Goal: Task Accomplishment & Management: Use online tool/utility

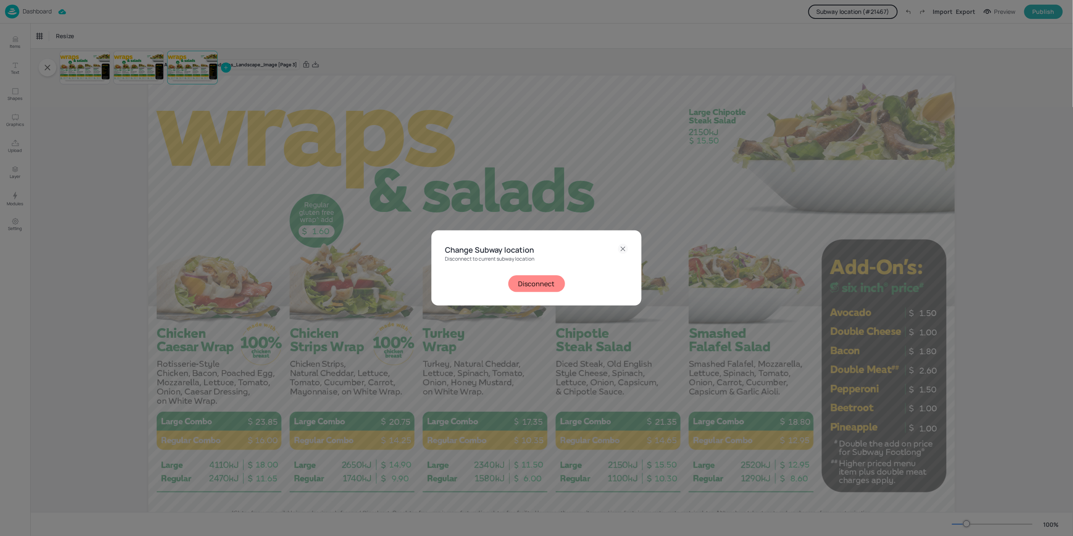
click at [548, 286] on button "Disconnect" at bounding box center [536, 284] width 57 height 17
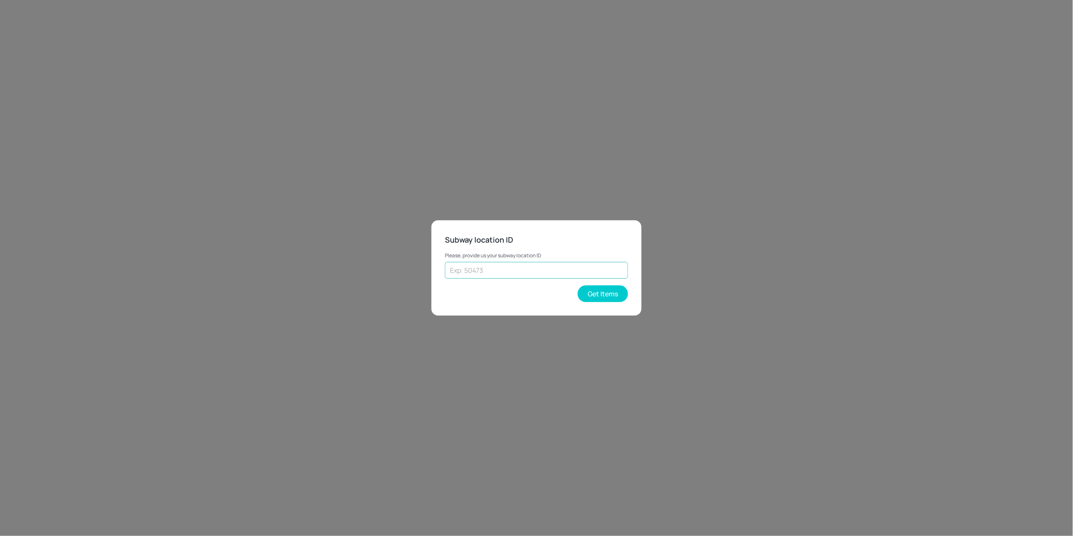
click at [544, 271] on input "text" at bounding box center [536, 270] width 183 height 17
type input "32971"
click at [610, 289] on button "Get Items" at bounding box center [603, 294] width 50 height 17
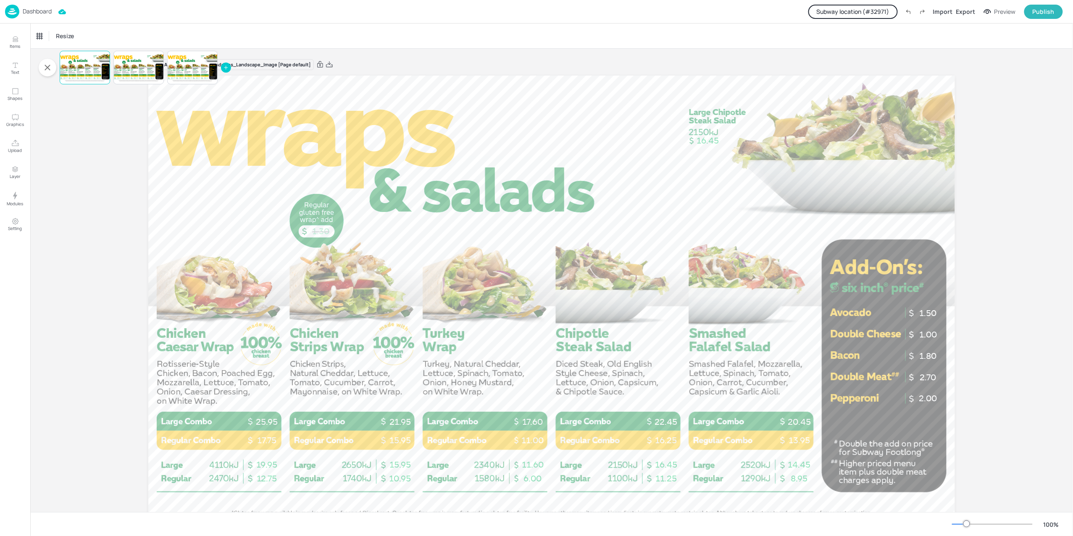
click at [26, 7] on div "Dashboard" at bounding box center [28, 12] width 47 height 14
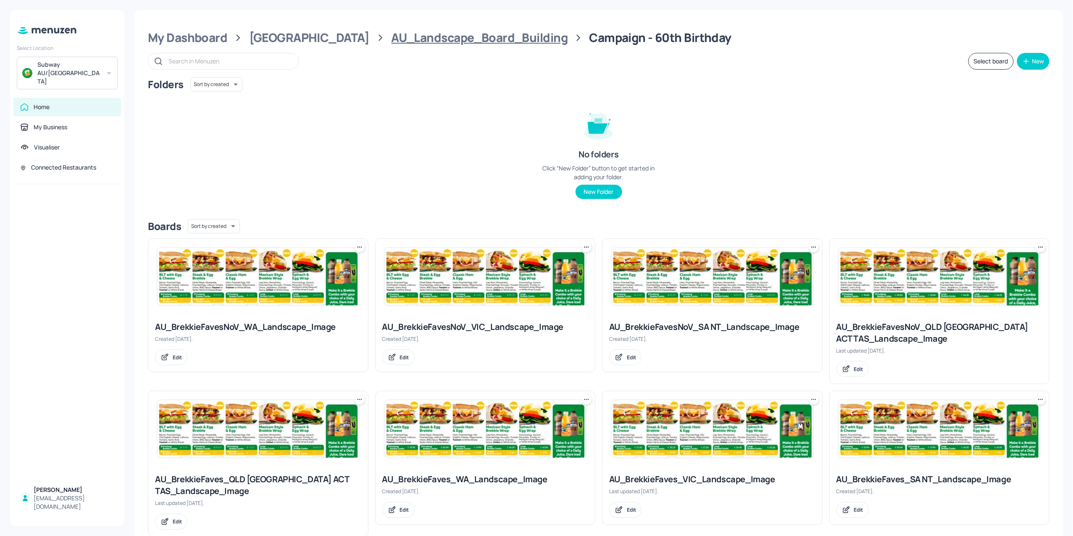
click at [398, 36] on div "AU_Landscape_Board_Building" at bounding box center [479, 37] width 176 height 15
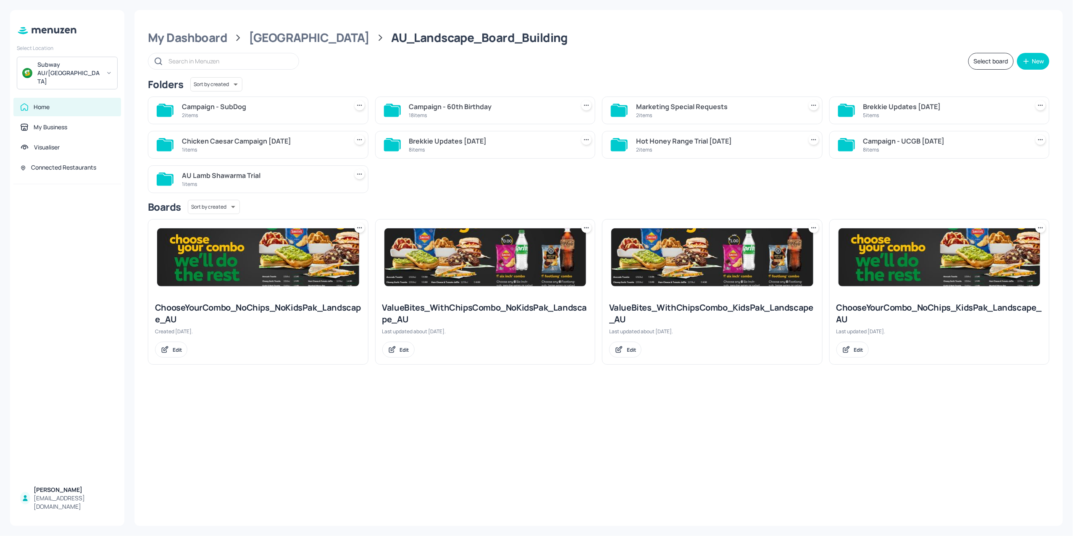
click at [423, 106] on div "Campaign - 60th Birthday" at bounding box center [490, 107] width 163 height 10
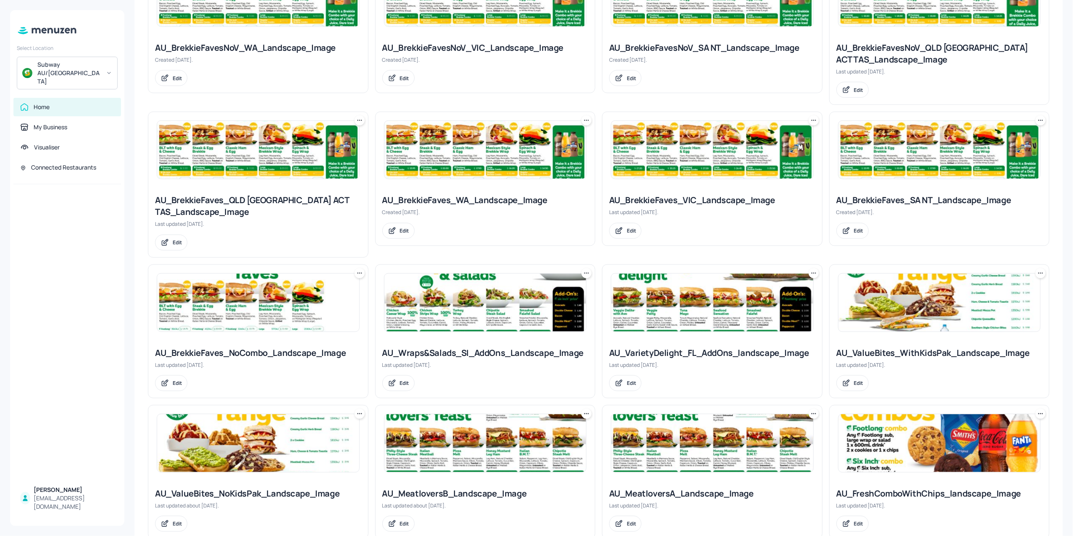
scroll to position [280, 0]
click at [904, 306] on img at bounding box center [940, 302] width 202 height 58
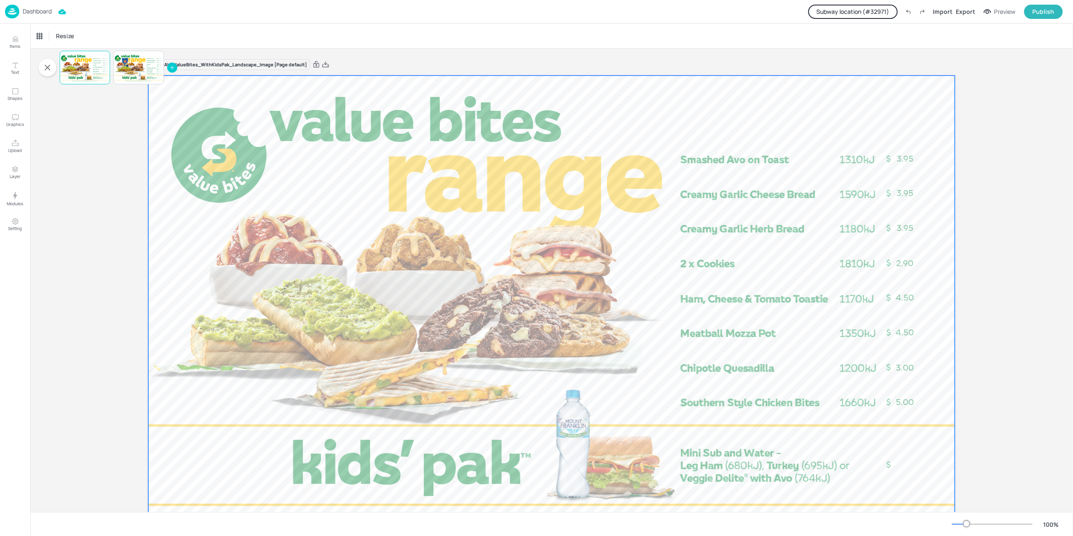
scroll to position [38, 0]
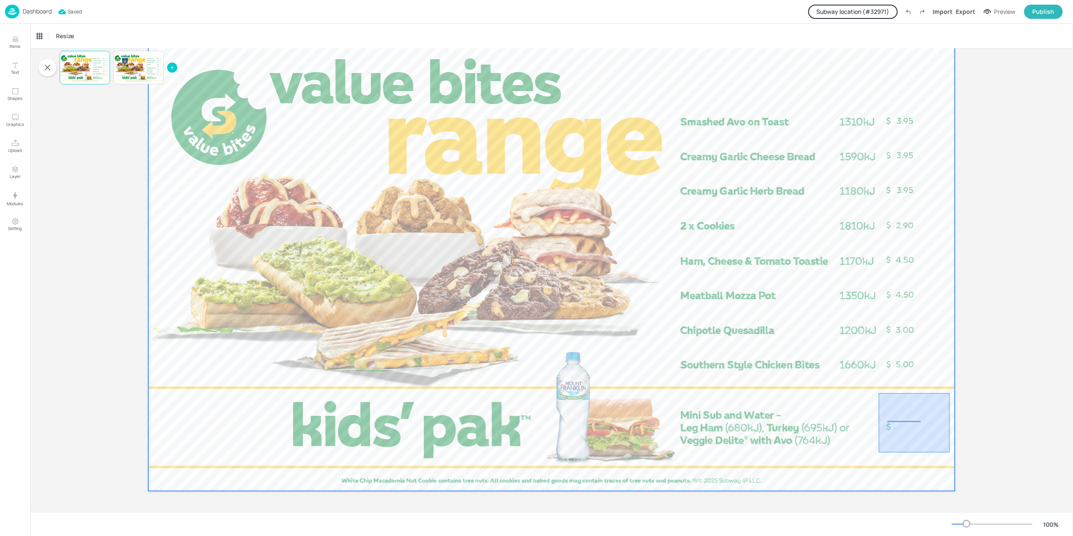
drag, startPoint x: 879, startPoint y: 393, endPoint x: 950, endPoint y: 452, distance: 92.5
click at [950, 452] on div at bounding box center [551, 265] width 807 height 454
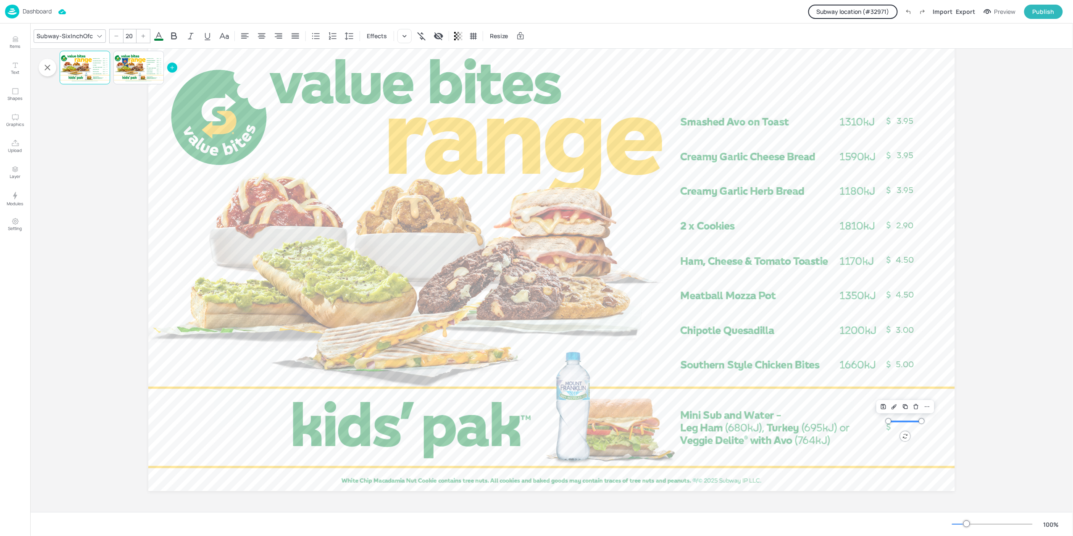
click at [882, 11] on button "Subway location (# 32971 )" at bounding box center [852, 12] width 89 height 14
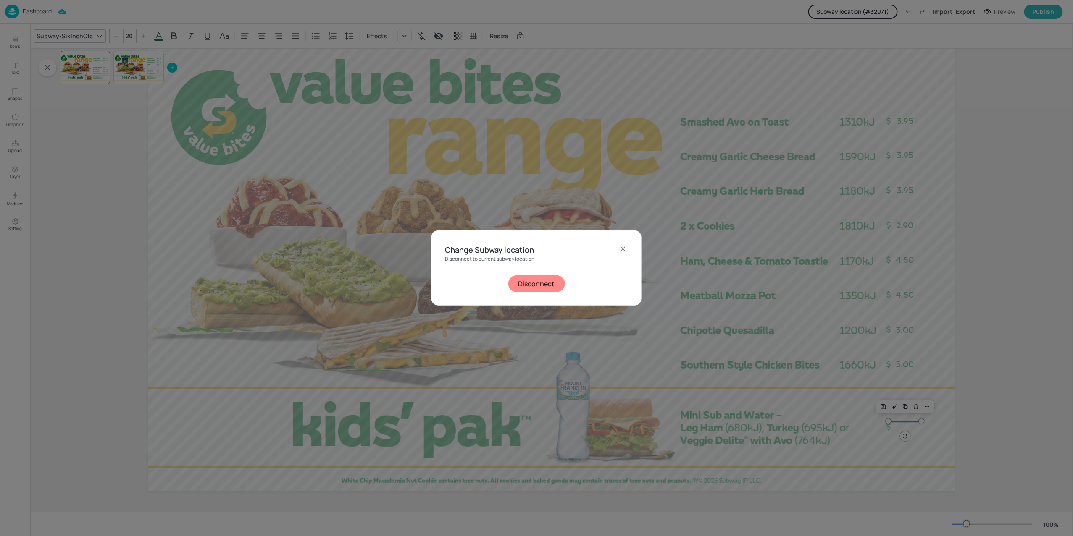
click at [538, 277] on button "Disconnect" at bounding box center [536, 284] width 57 height 17
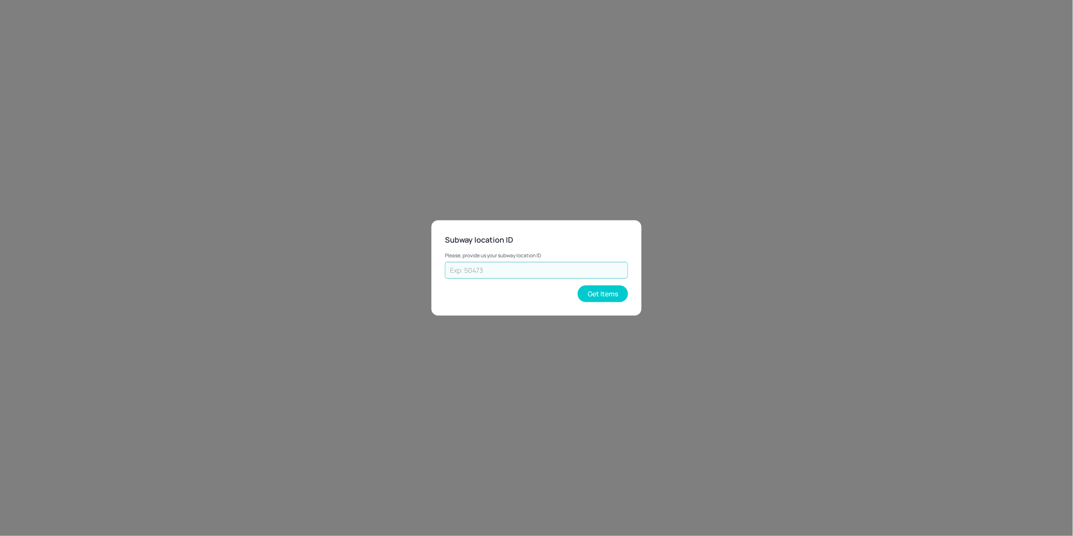
click at [538, 269] on input "text" at bounding box center [536, 270] width 183 height 17
type input "21467"
click at [609, 297] on button "Get Items" at bounding box center [603, 294] width 50 height 17
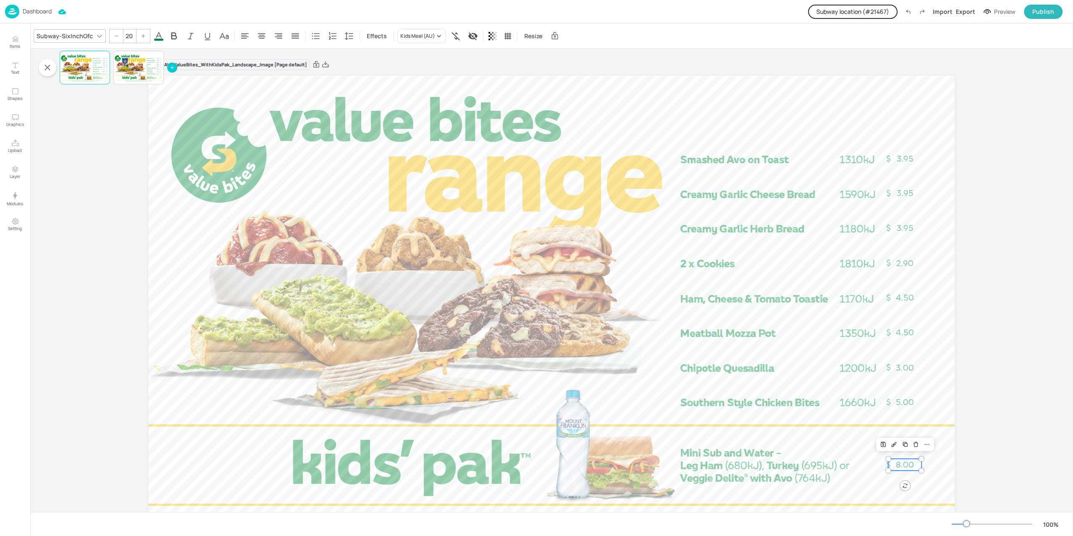
click at [906, 463] on span "8.00" at bounding box center [905, 465] width 18 height 10
click at [442, 36] on icon at bounding box center [439, 36] width 8 height 8
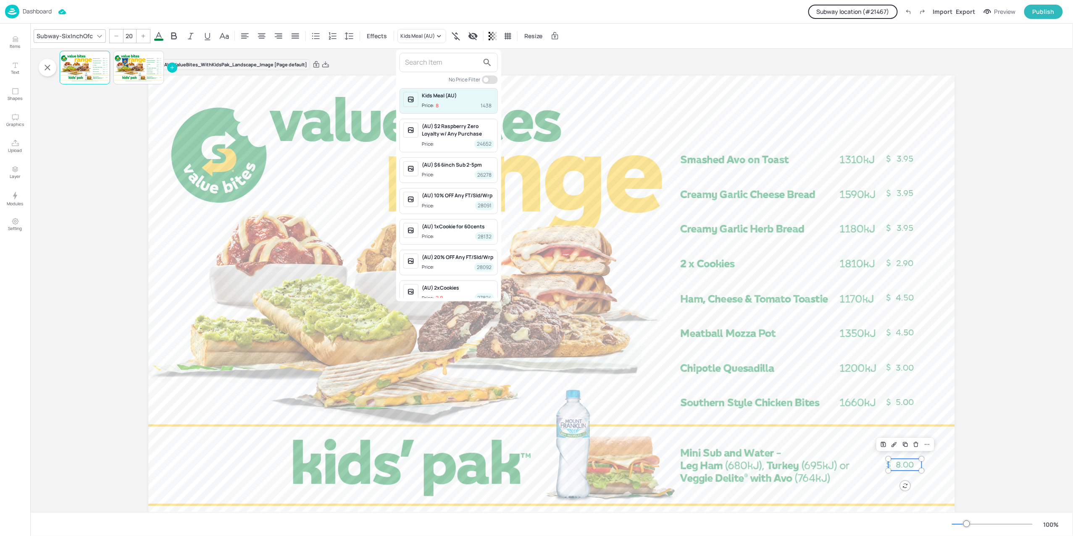
click at [868, 13] on div at bounding box center [536, 268] width 1073 height 536
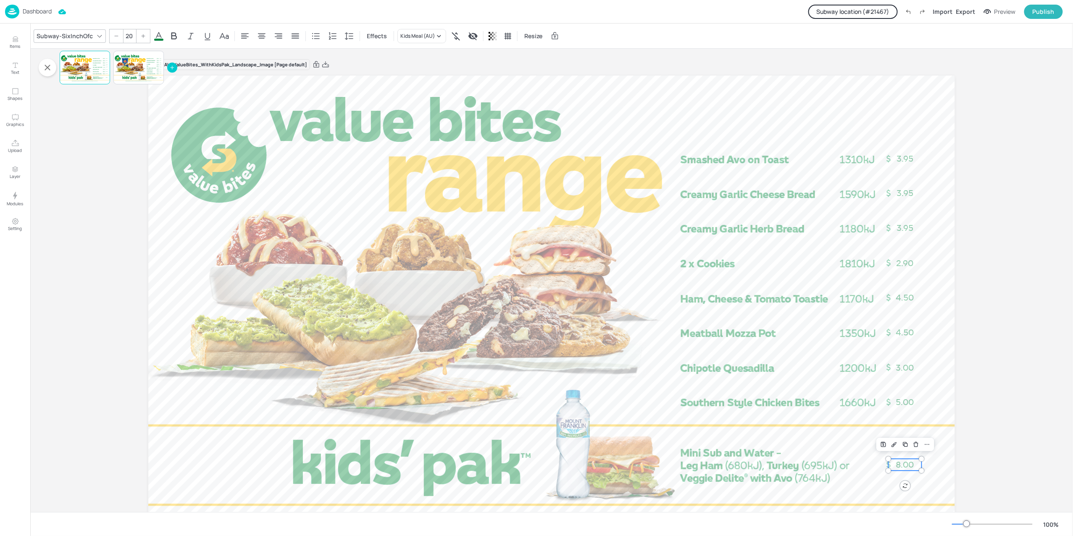
click at [854, 16] on button "Subway location (# 21467 )" at bounding box center [852, 12] width 89 height 14
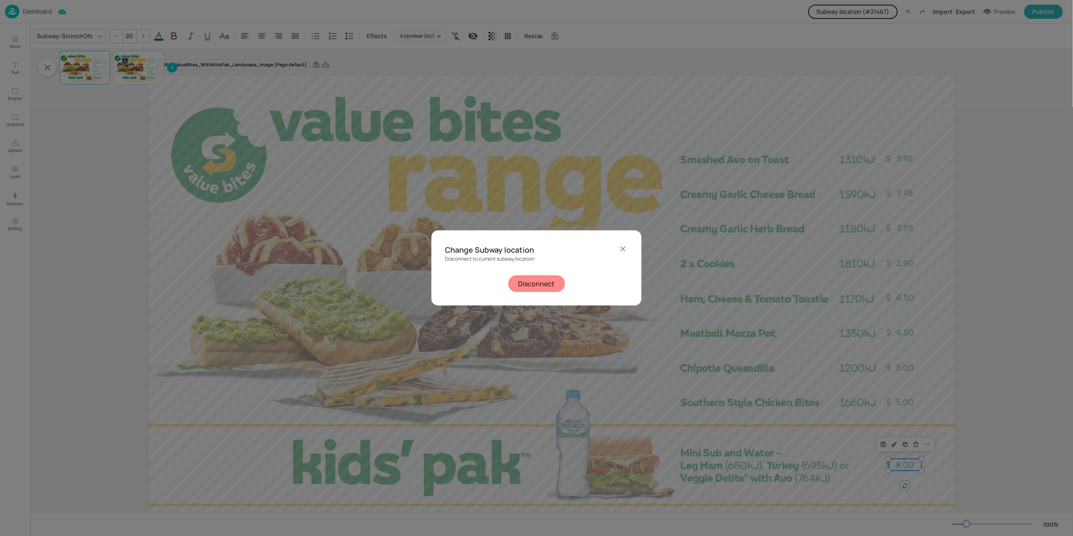
click at [543, 288] on button "Disconnect" at bounding box center [536, 284] width 57 height 17
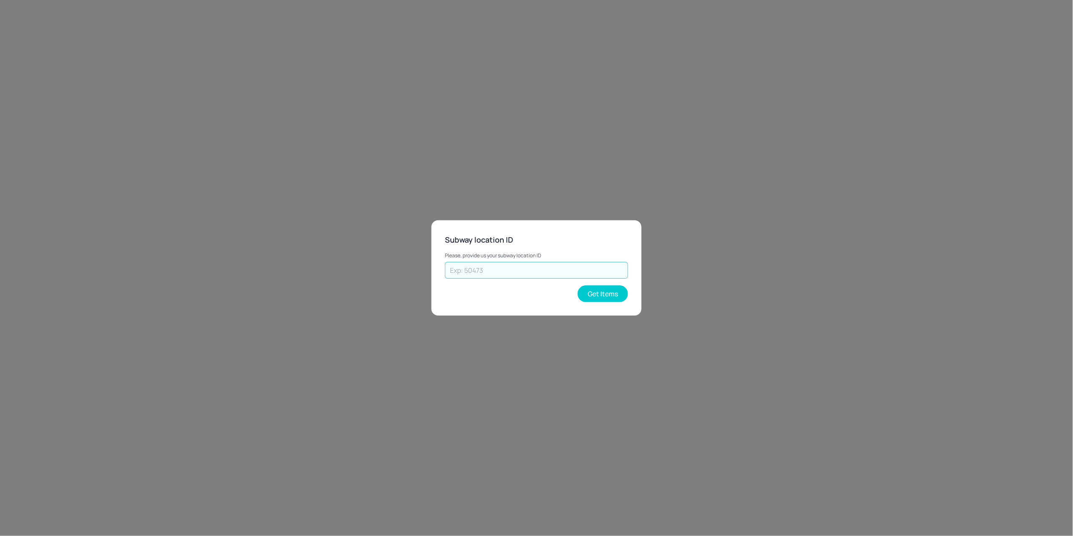
click at [531, 273] on input "text" at bounding box center [536, 270] width 183 height 17
click at [540, 275] on input "text" at bounding box center [536, 270] width 183 height 17
type input "32971"
click at [594, 289] on button "Get Items" at bounding box center [603, 294] width 50 height 17
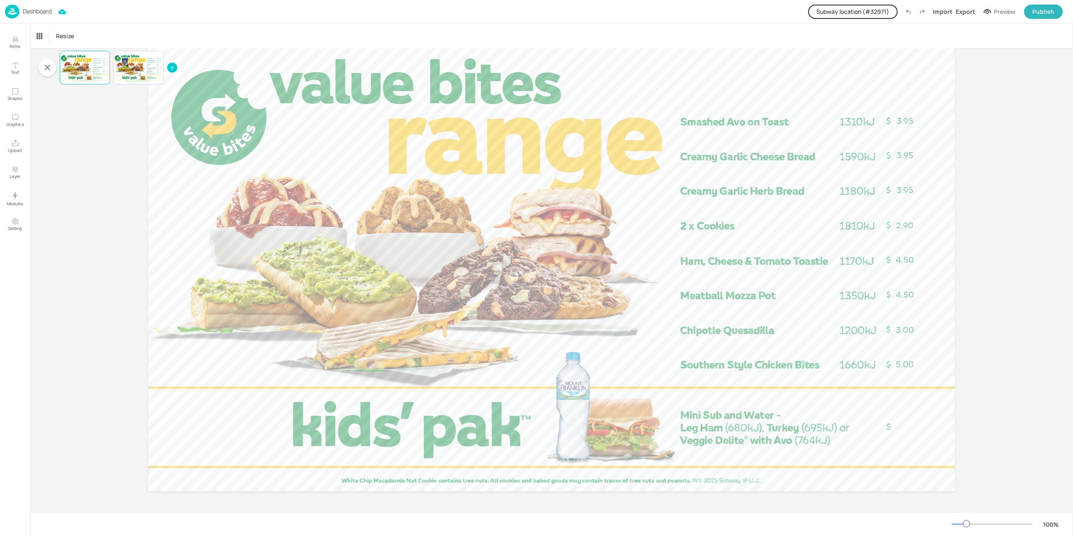
click at [39, 9] on p "Dashboard" at bounding box center [37, 11] width 29 height 6
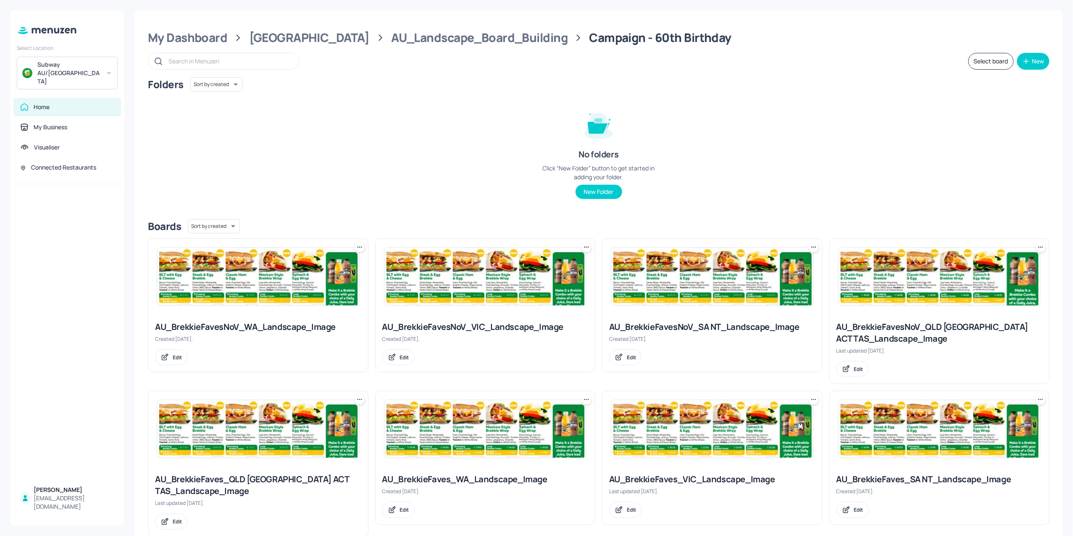
click at [290, 159] on div "Folders Sort by created id ​ No folders Click “New Folder” button to get starte…" at bounding box center [599, 144] width 902 height 135
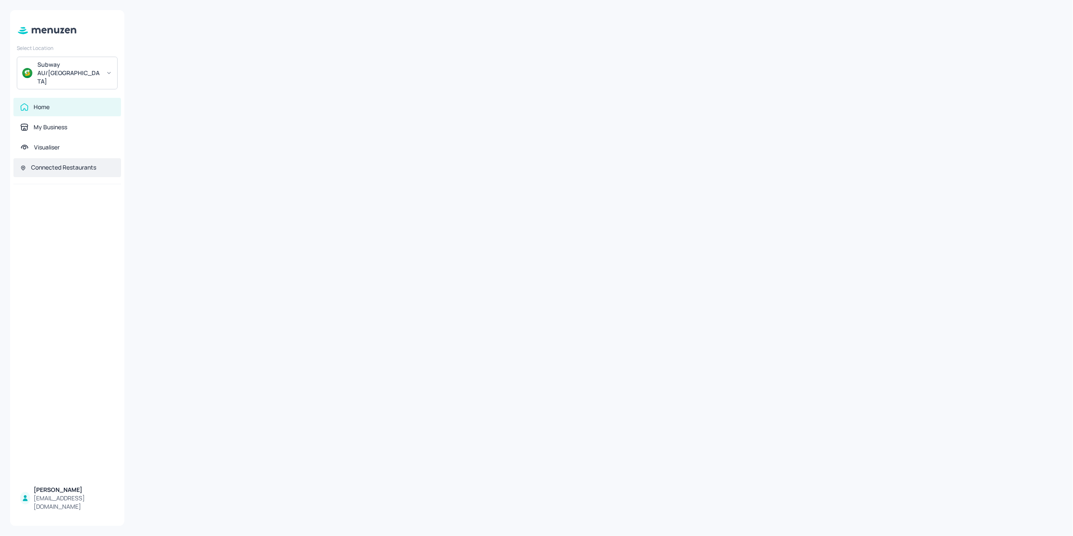
click at [68, 163] on div "Connected Restaurants" at bounding box center [63, 167] width 65 height 8
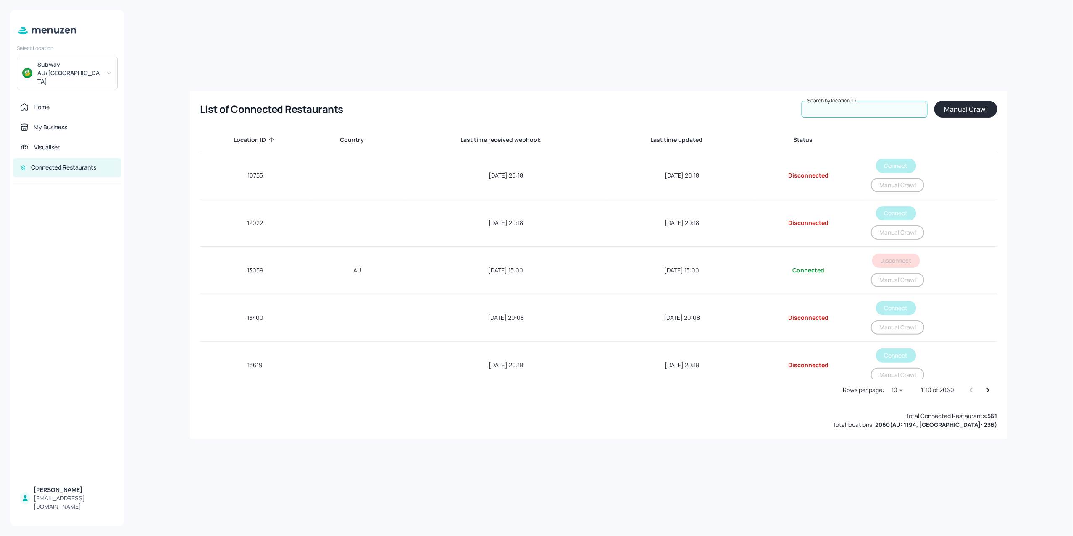
click at [862, 109] on input "Search by location ID" at bounding box center [865, 109] width 126 height 17
type input "32971"
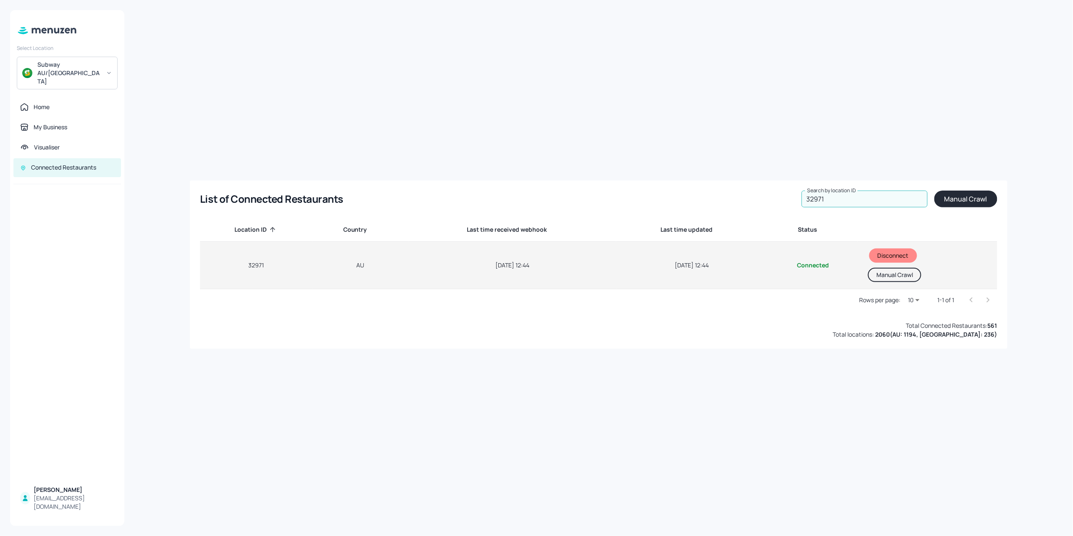
click at [903, 278] on button "Manual Crawl" at bounding box center [894, 275] width 53 height 14
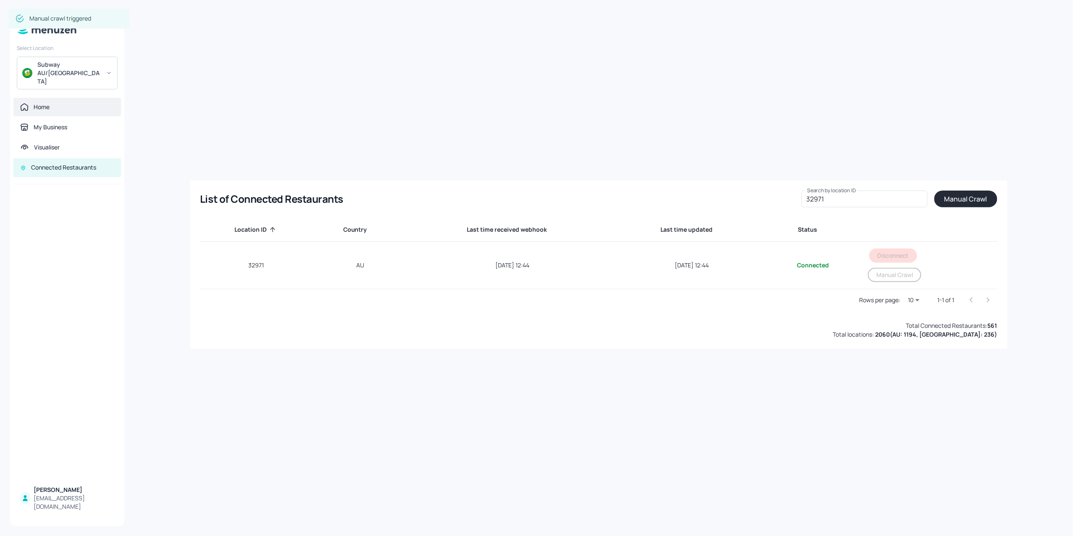
click at [34, 103] on div "Home" at bounding box center [42, 107] width 16 height 8
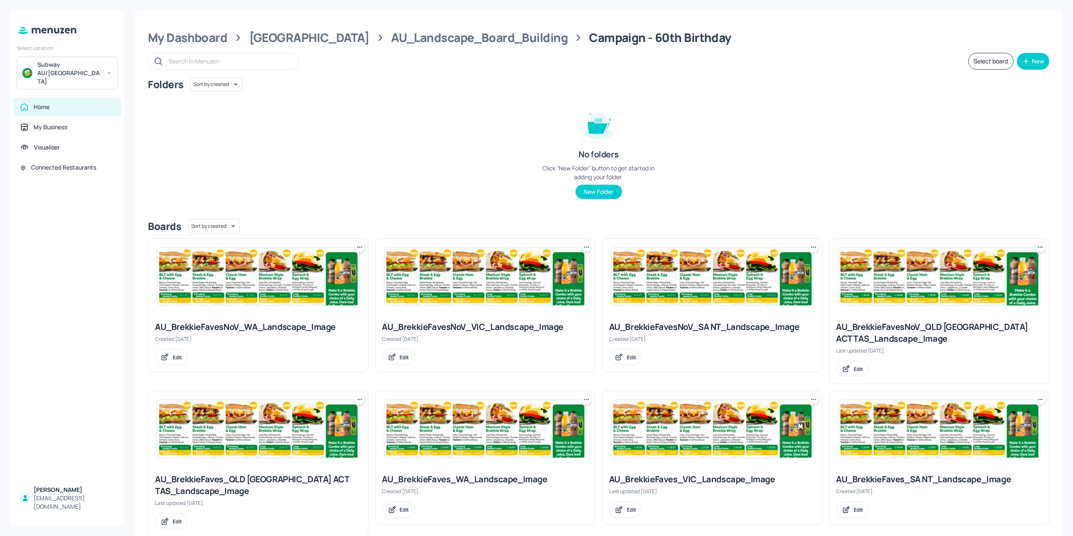
scroll to position [280, 0]
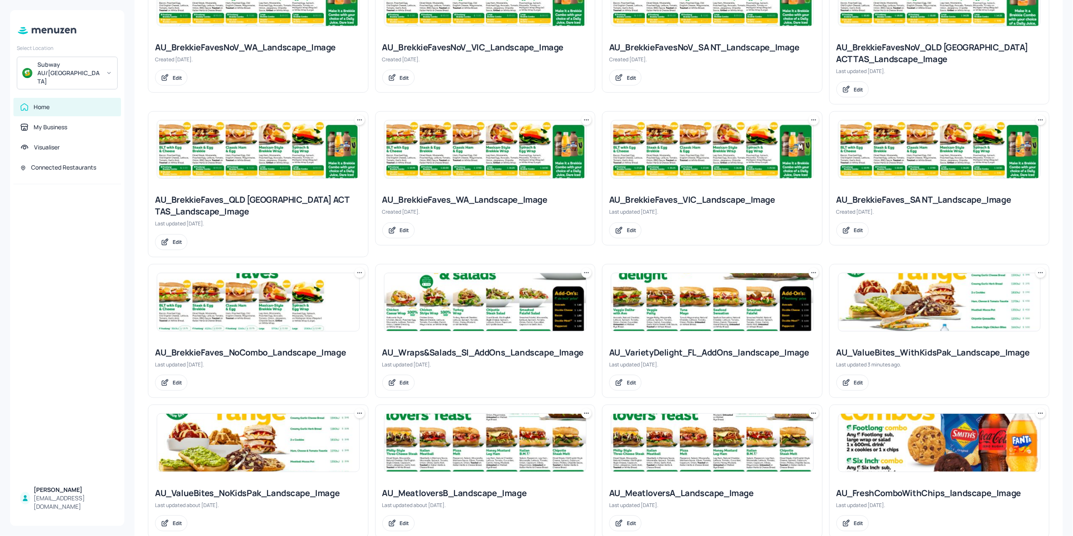
click at [956, 308] on img at bounding box center [940, 302] width 202 height 58
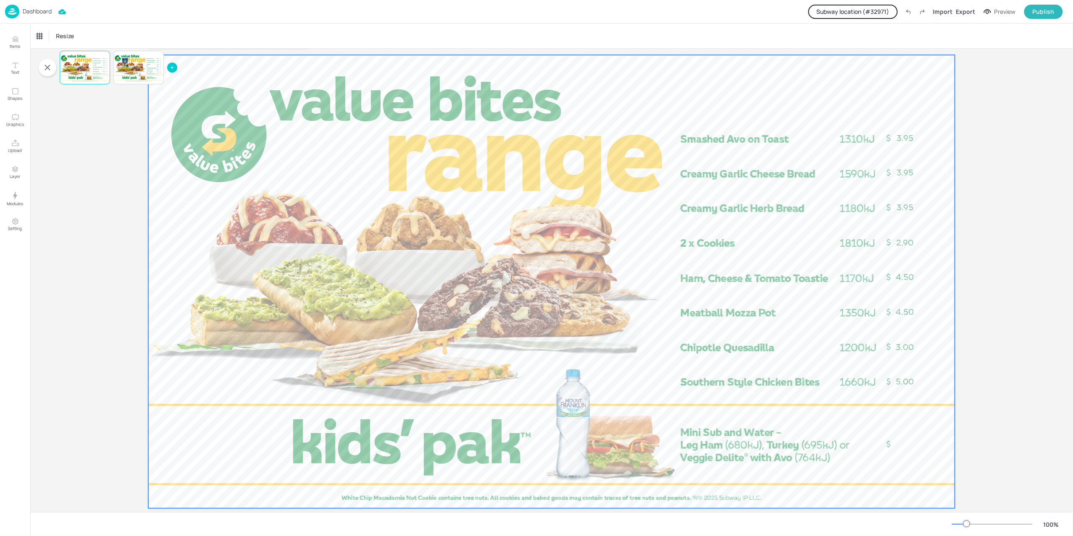
scroll to position [38, 0]
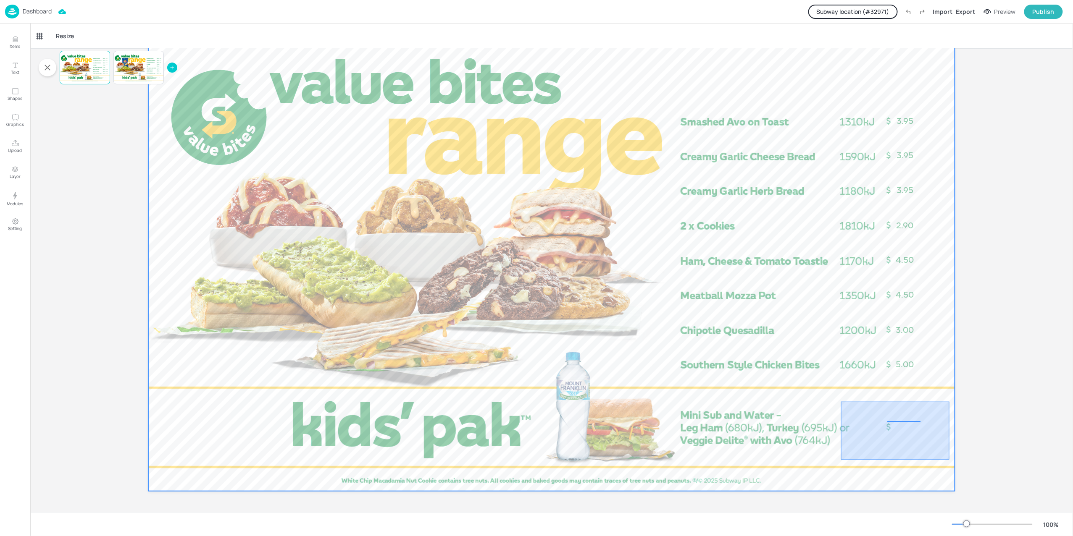
drag, startPoint x: 841, startPoint y: 402, endPoint x: 949, endPoint y: 460, distance: 122.9
click at [949, 460] on div at bounding box center [551, 265] width 807 height 454
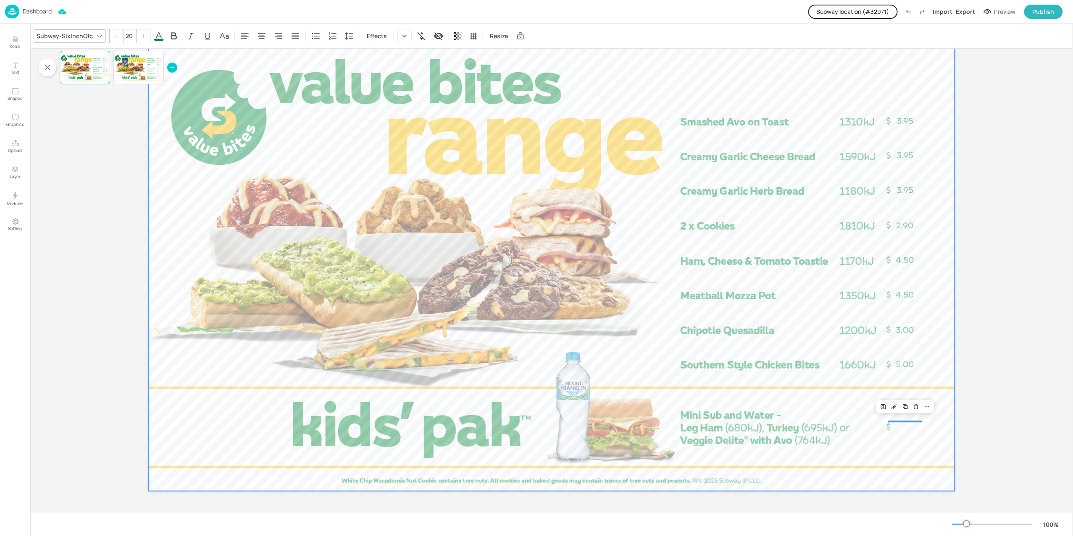
click at [904, 421] on div at bounding box center [551, 265] width 807 height 454
drag, startPoint x: 957, startPoint y: 460, endPoint x: 872, endPoint y: 406, distance: 100.6
click at [872, 406] on div "Board AU_ValueBites_WithKidsPak_Landscape_Image [Page default] 3.95 3.95 3.95 4…" at bounding box center [552, 262] width 854 height 502
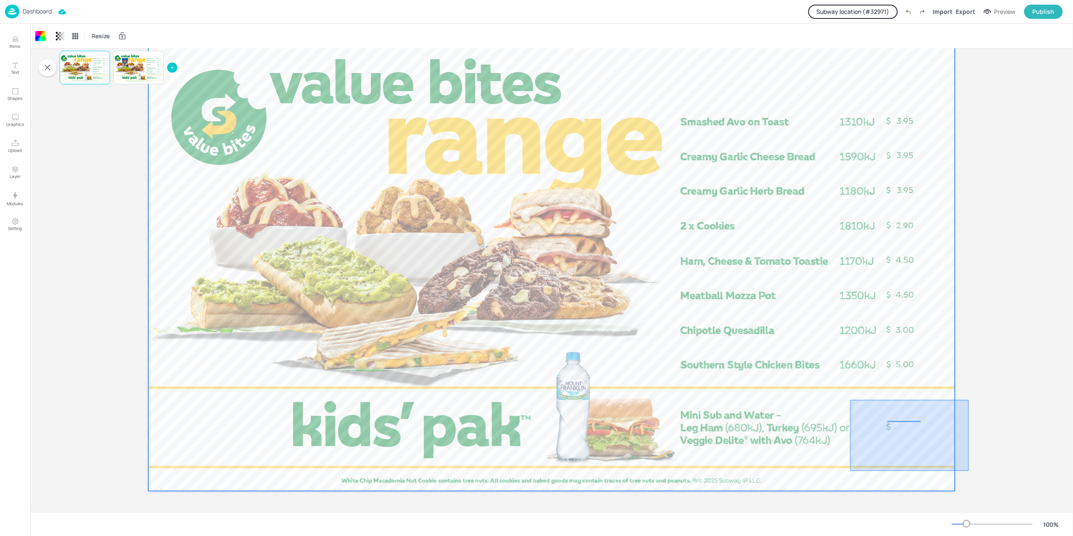
drag, startPoint x: 850, startPoint y: 400, endPoint x: 969, endPoint y: 471, distance: 138.1
click at [969, 471] on div "Board AU_ValueBites_WithKidsPak_Landscape_Image [Page default] 3.95 3.95 3.95 4…" at bounding box center [552, 262] width 854 height 502
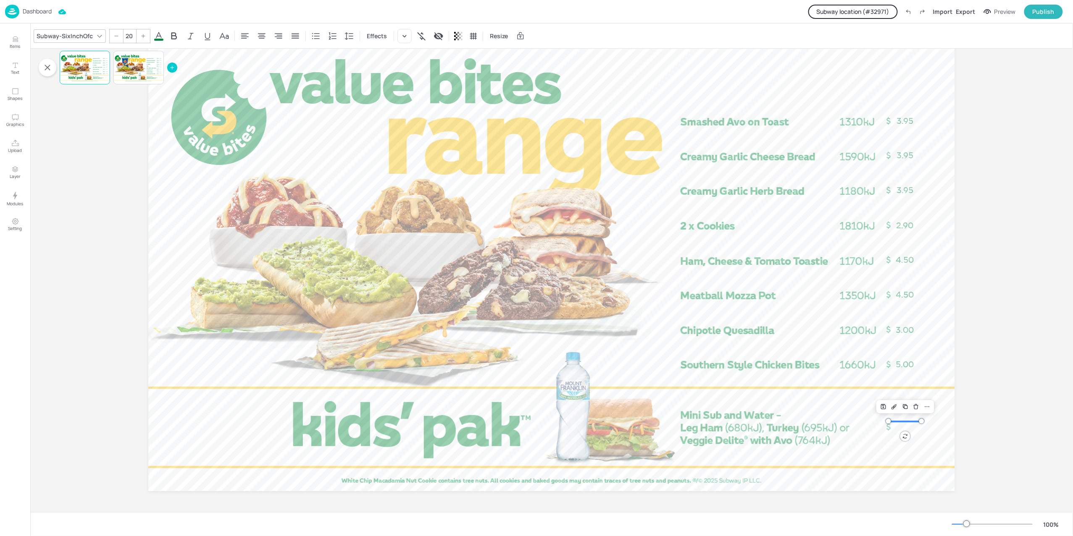
click at [34, 6] on div "Dashboard" at bounding box center [28, 12] width 47 height 14
